Goal: Task Accomplishment & Management: Manage account settings

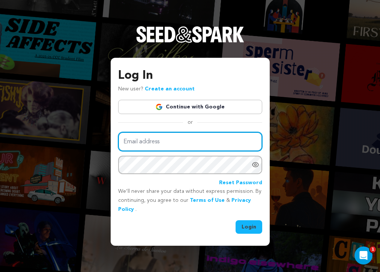
type input "studio@lydialricci.com"
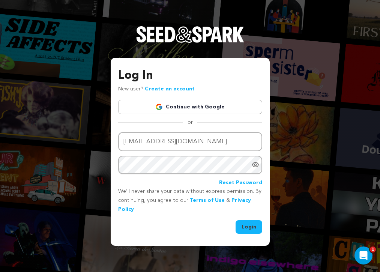
click at [252, 225] on button "Login" at bounding box center [249, 227] width 27 height 14
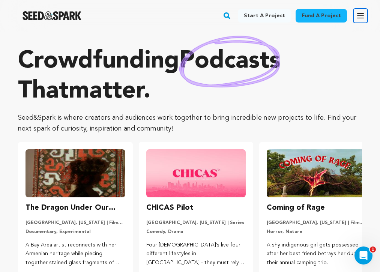
click at [361, 18] on icon "button" at bounding box center [361, 16] width 6 height 5
